Goal: Task Accomplishment & Management: Use online tool/utility

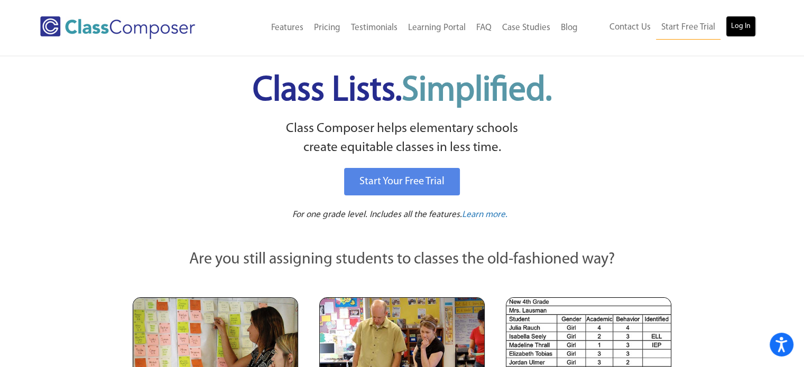
click at [745, 23] on link "Log In" at bounding box center [741, 26] width 30 height 21
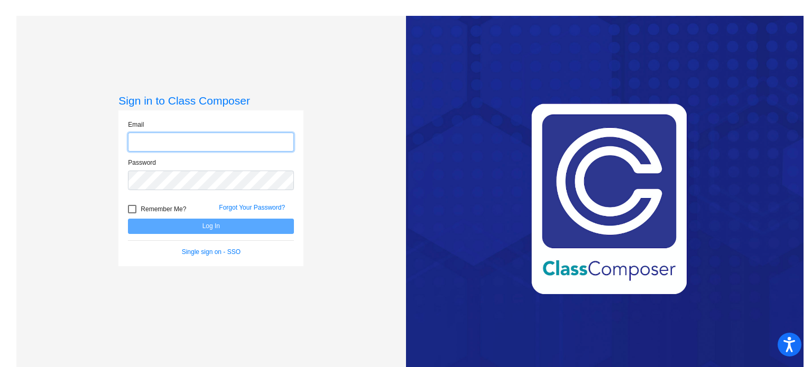
type input "[EMAIL_ADDRESS][DOMAIN_NAME]"
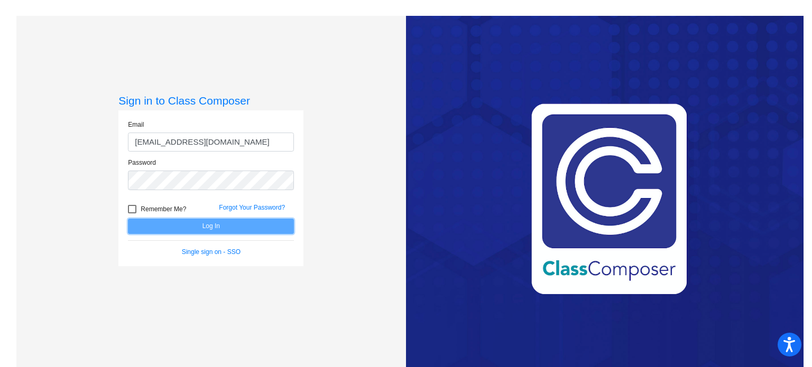
click at [158, 219] on button "Log In" at bounding box center [211, 226] width 166 height 15
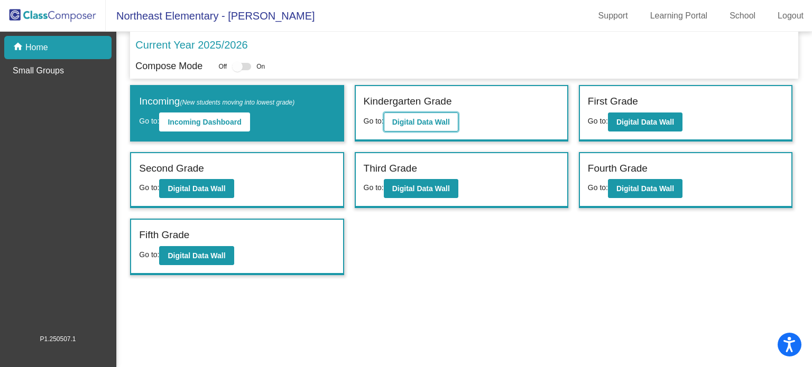
click at [424, 116] on button "Digital Data Wall" at bounding box center [421, 122] width 75 height 19
